Goal: Information Seeking & Learning: Learn about a topic

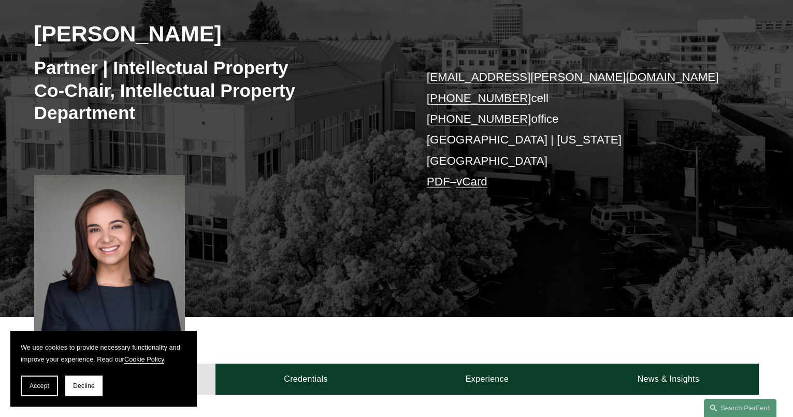
scroll to position [363, 0]
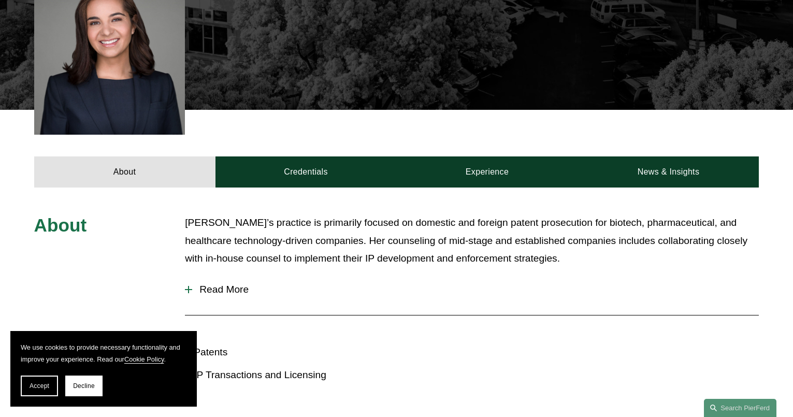
click at [191, 276] on button "Read More" at bounding box center [472, 289] width 574 height 27
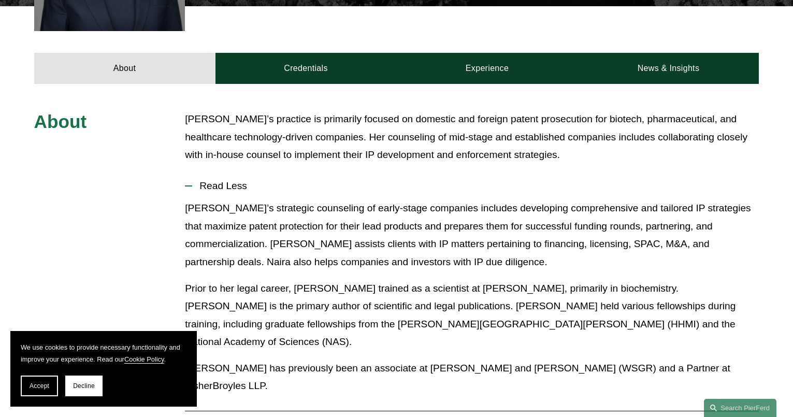
scroll to position [415, 0]
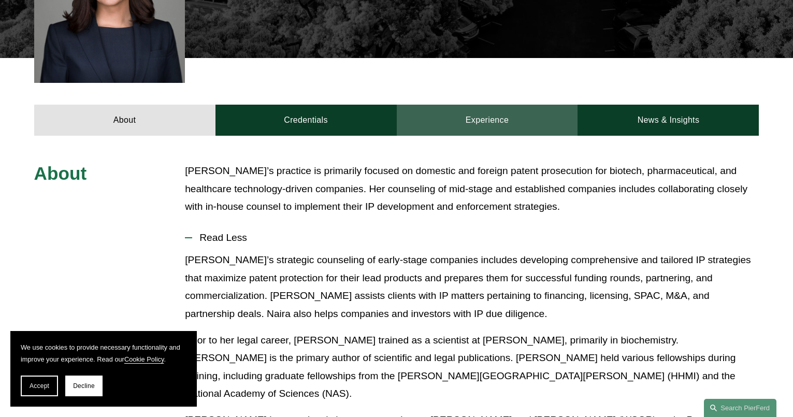
click at [450, 106] on link "Experience" at bounding box center [487, 120] width 181 height 31
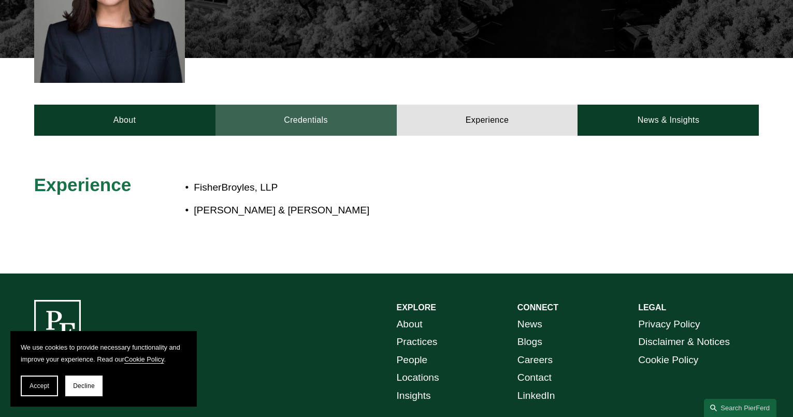
click at [317, 107] on link "Credentials" at bounding box center [306, 120] width 181 height 31
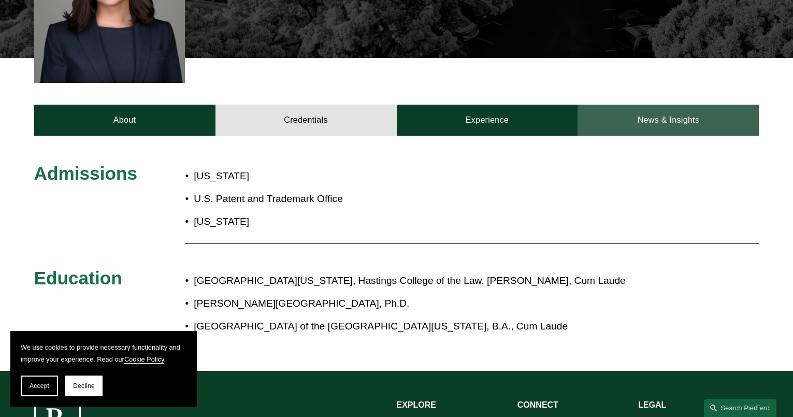
click at [640, 113] on link "News & Insights" at bounding box center [668, 120] width 181 height 31
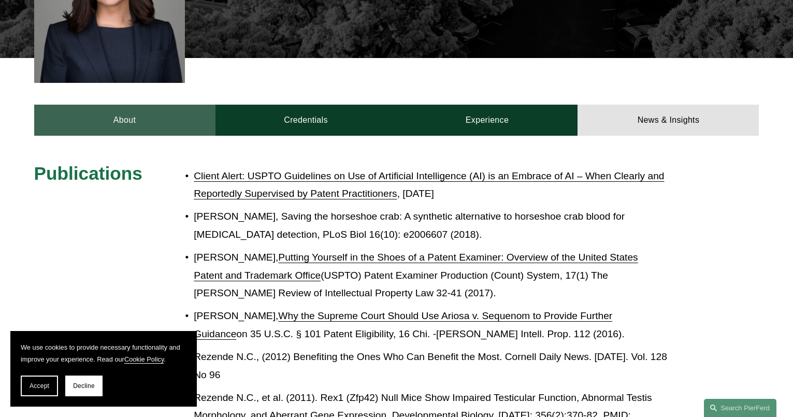
click at [159, 106] on link "About" at bounding box center [124, 120] width 181 height 31
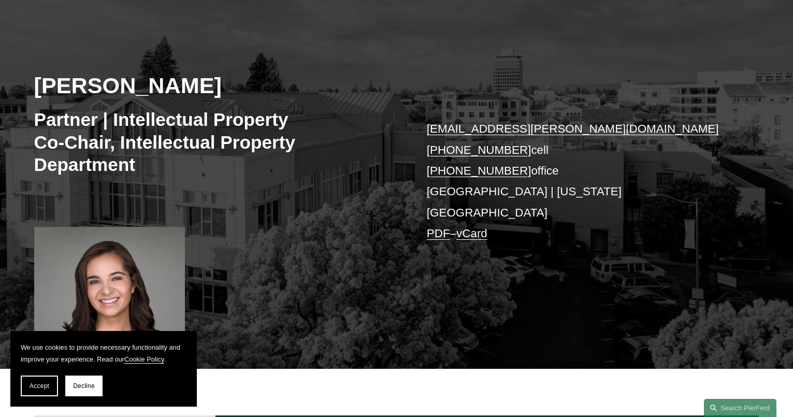
scroll to position [52, 0]
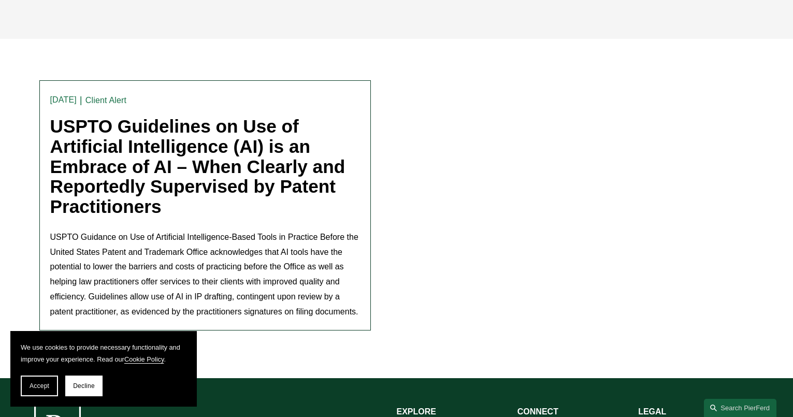
scroll to position [415, 0]
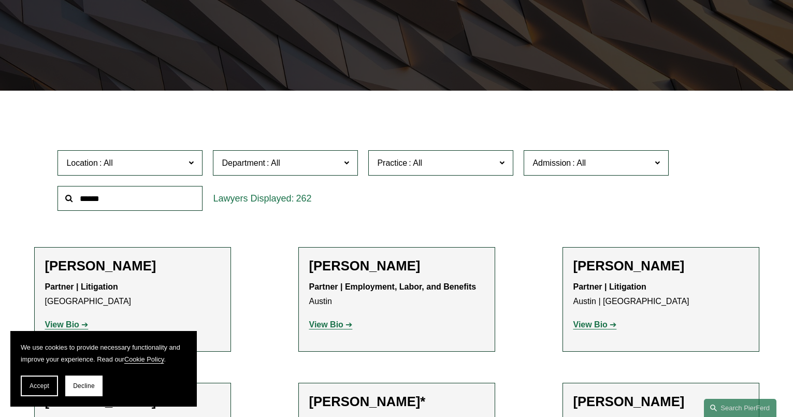
scroll to position [466, 0]
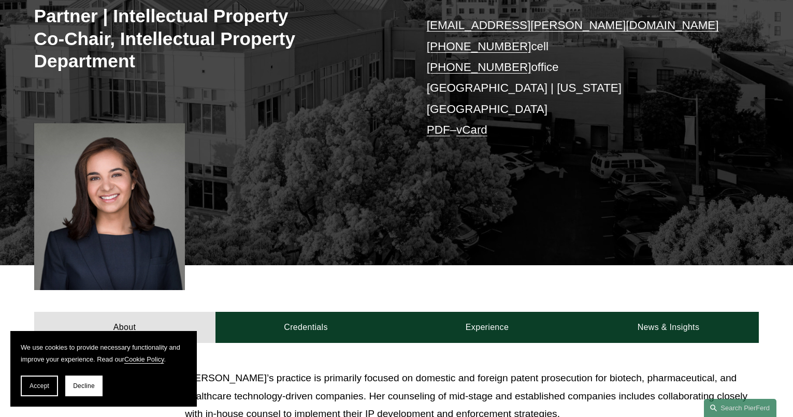
scroll to position [466, 0]
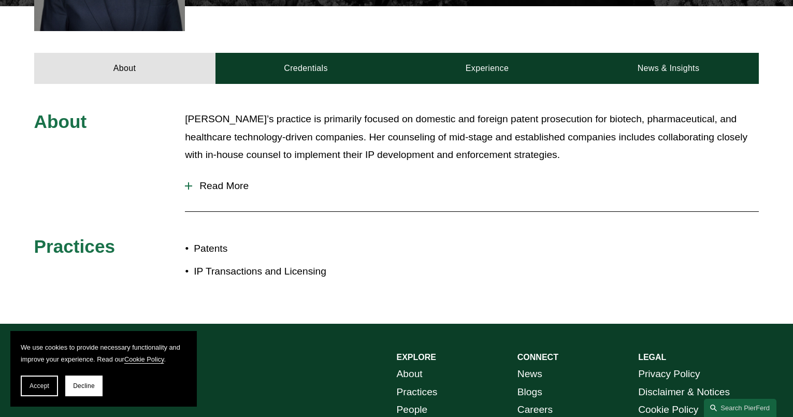
click at [202, 180] on span "Read More" at bounding box center [475, 185] width 567 height 11
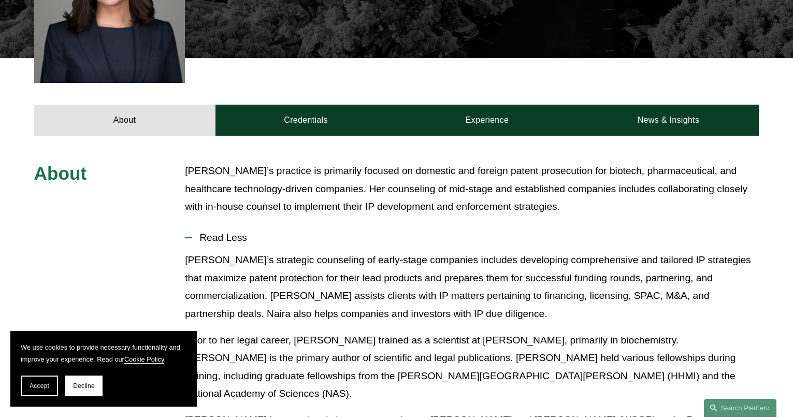
scroll to position [363, 0]
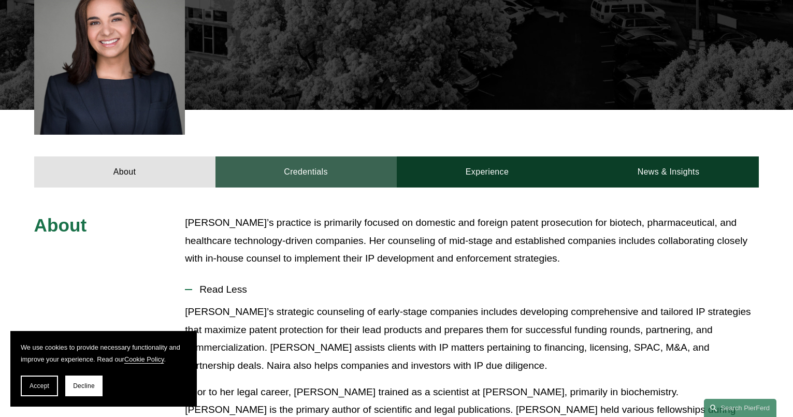
drag, startPoint x: 318, startPoint y: 156, endPoint x: 323, endPoint y: 158, distance: 5.4
click at [318, 156] on link "Credentials" at bounding box center [306, 171] width 181 height 31
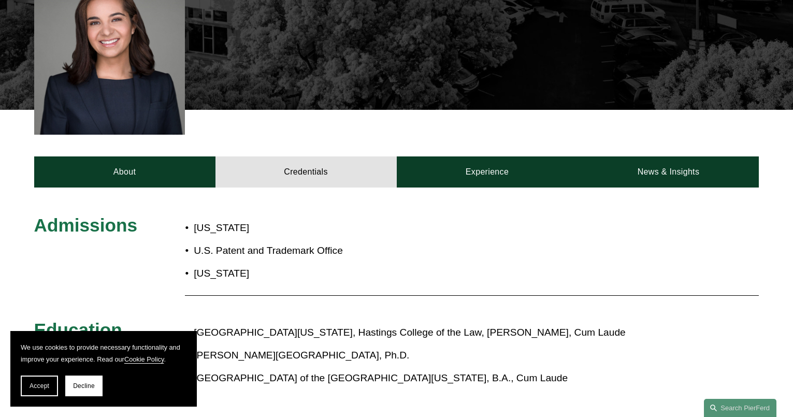
scroll to position [415, 0]
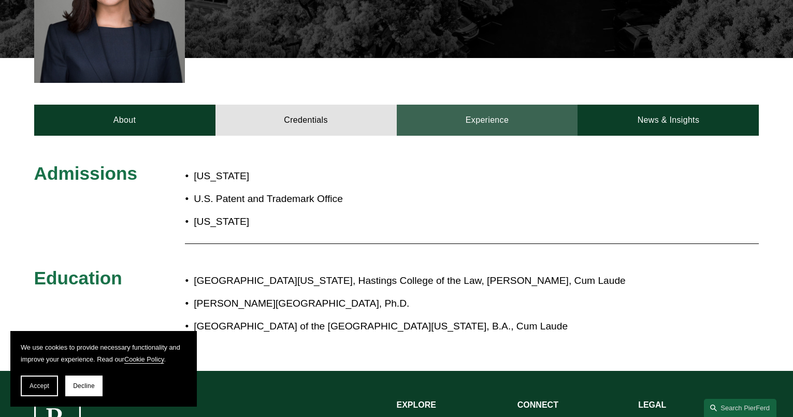
click at [540, 108] on link "Experience" at bounding box center [487, 120] width 181 height 31
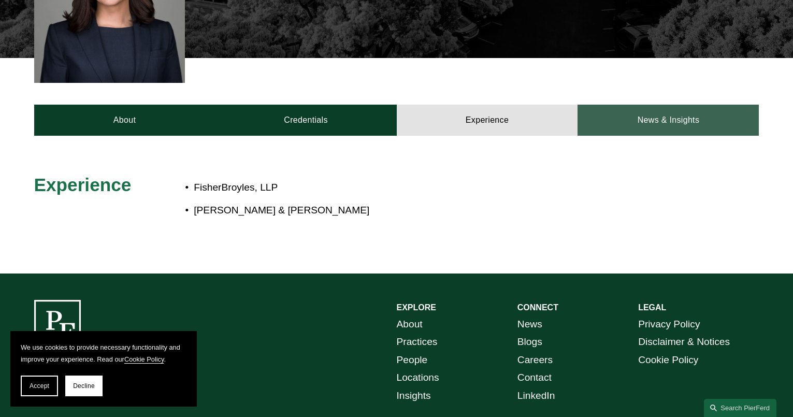
click at [639, 108] on link "News & Insights" at bounding box center [668, 120] width 181 height 31
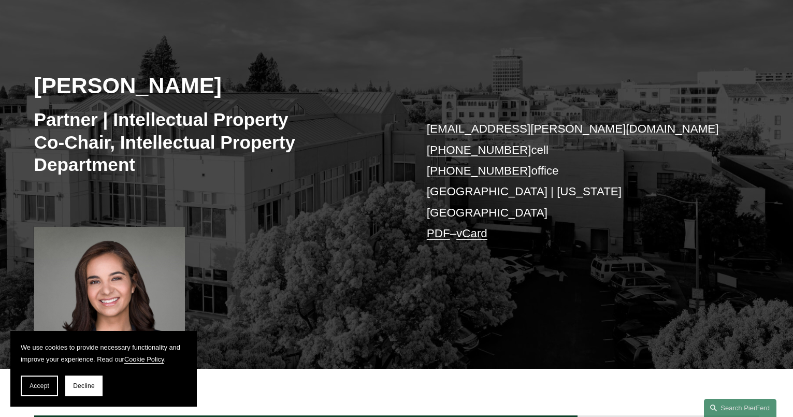
scroll to position [52, 0]
